Goal: Transaction & Acquisition: Purchase product/service

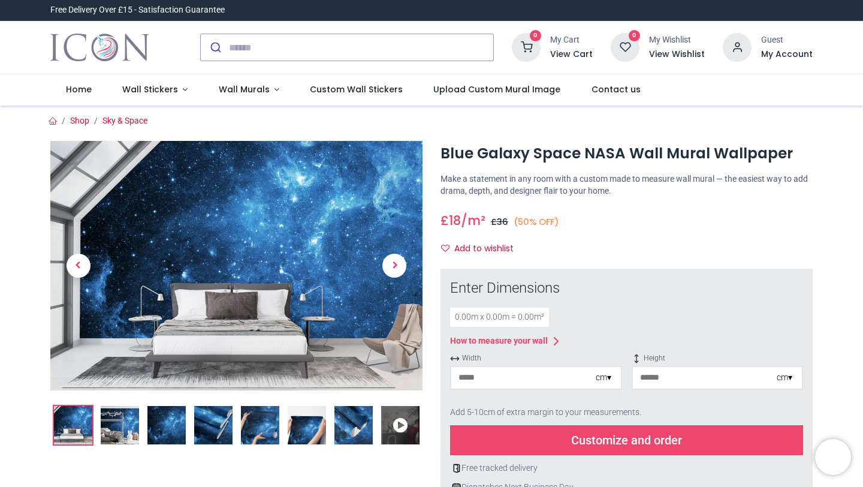
click at [169, 431] on img at bounding box center [166, 425] width 38 height 38
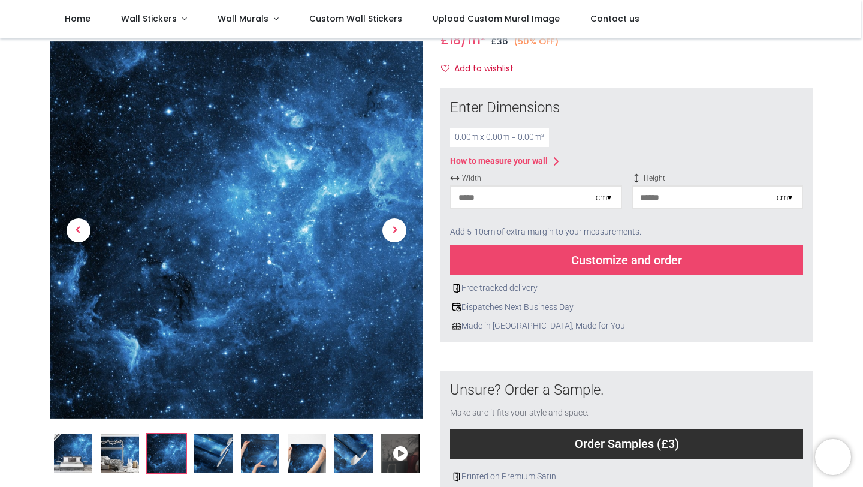
scroll to position [117, 0]
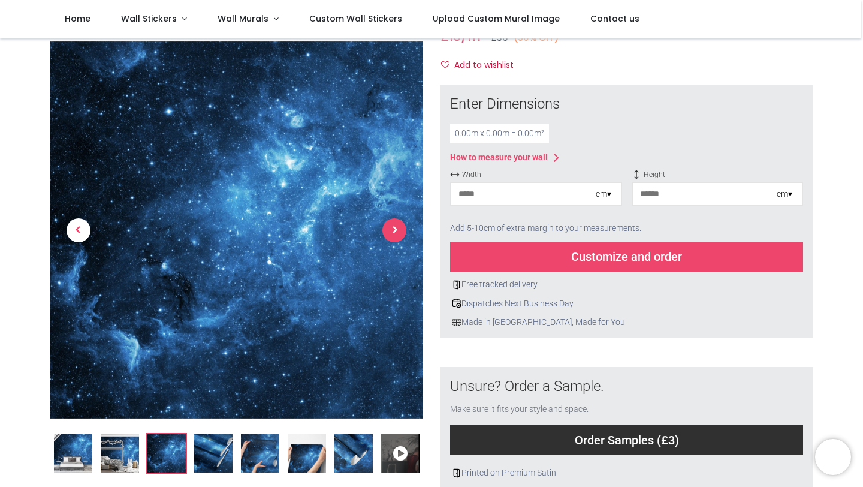
click at [395, 232] on span "Next" at bounding box center [394, 230] width 24 height 24
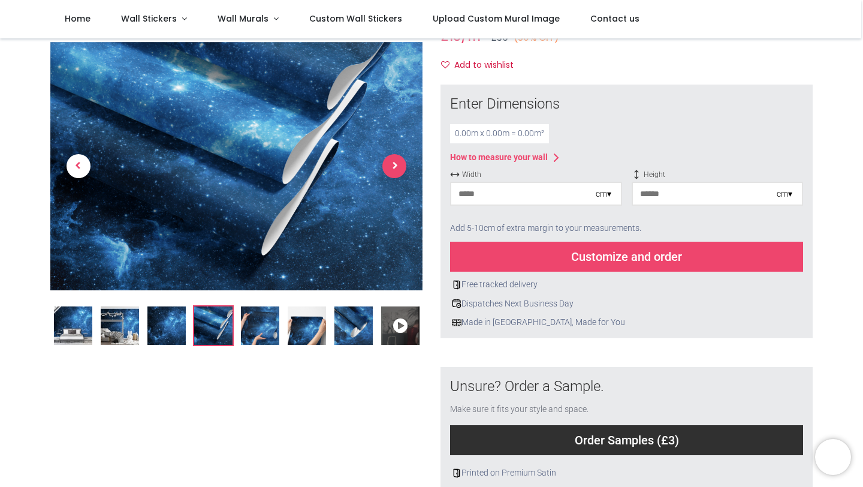
click at [394, 160] on span "Next" at bounding box center [394, 166] width 24 height 24
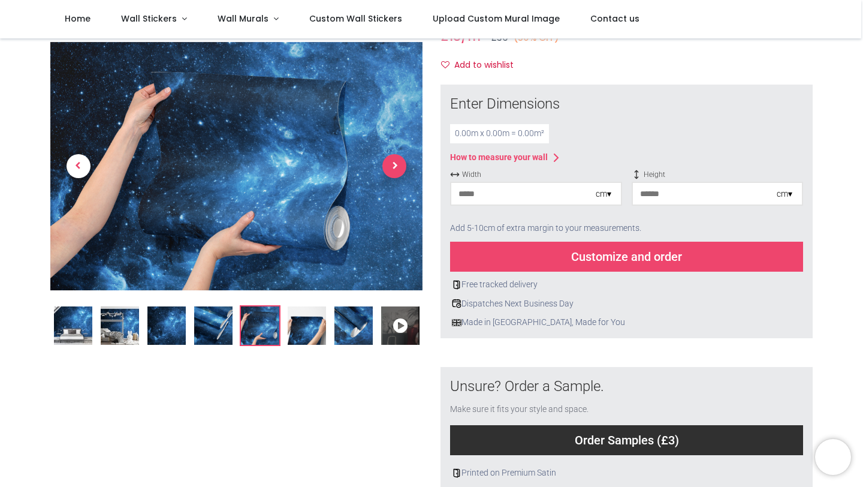
click at [394, 165] on span "Next" at bounding box center [394, 166] width 24 height 24
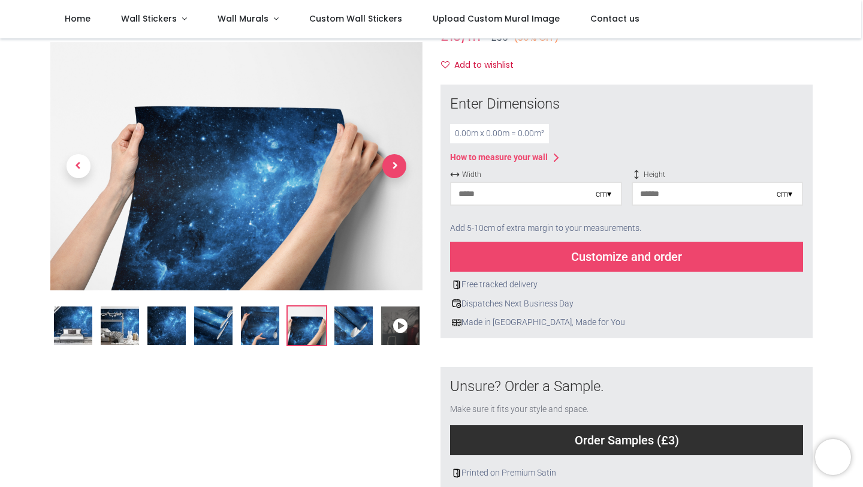
click at [396, 169] on span "Next" at bounding box center [394, 166] width 24 height 24
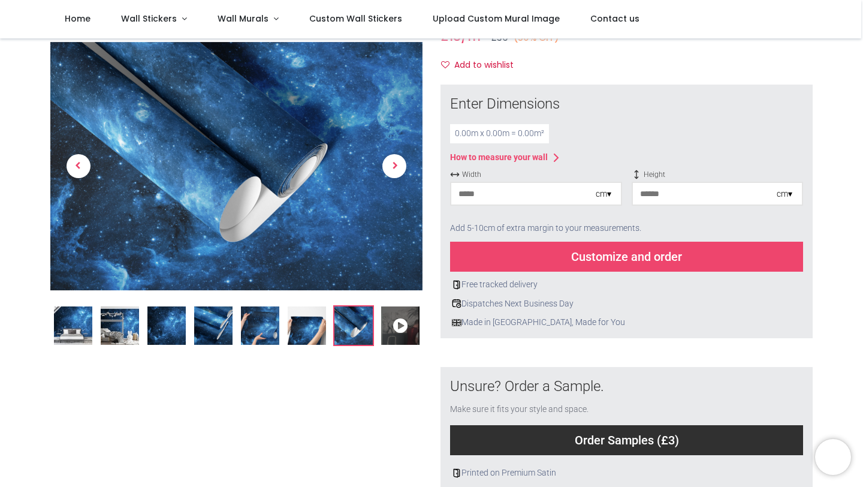
click at [161, 330] on img at bounding box center [166, 325] width 38 height 38
